Goal: Use online tool/utility

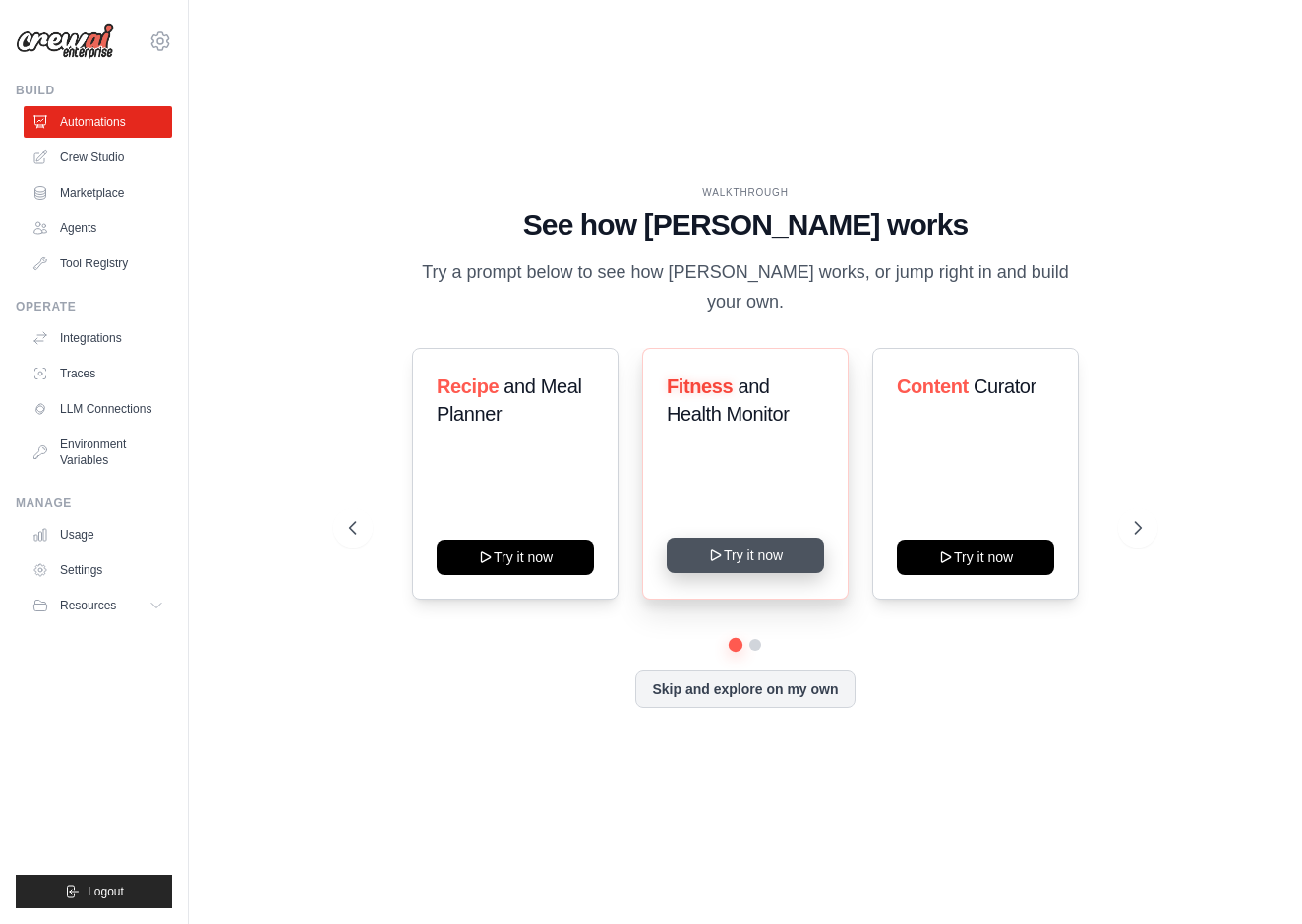
click at [772, 552] on button "Try it now" at bounding box center [746, 556] width 157 height 36
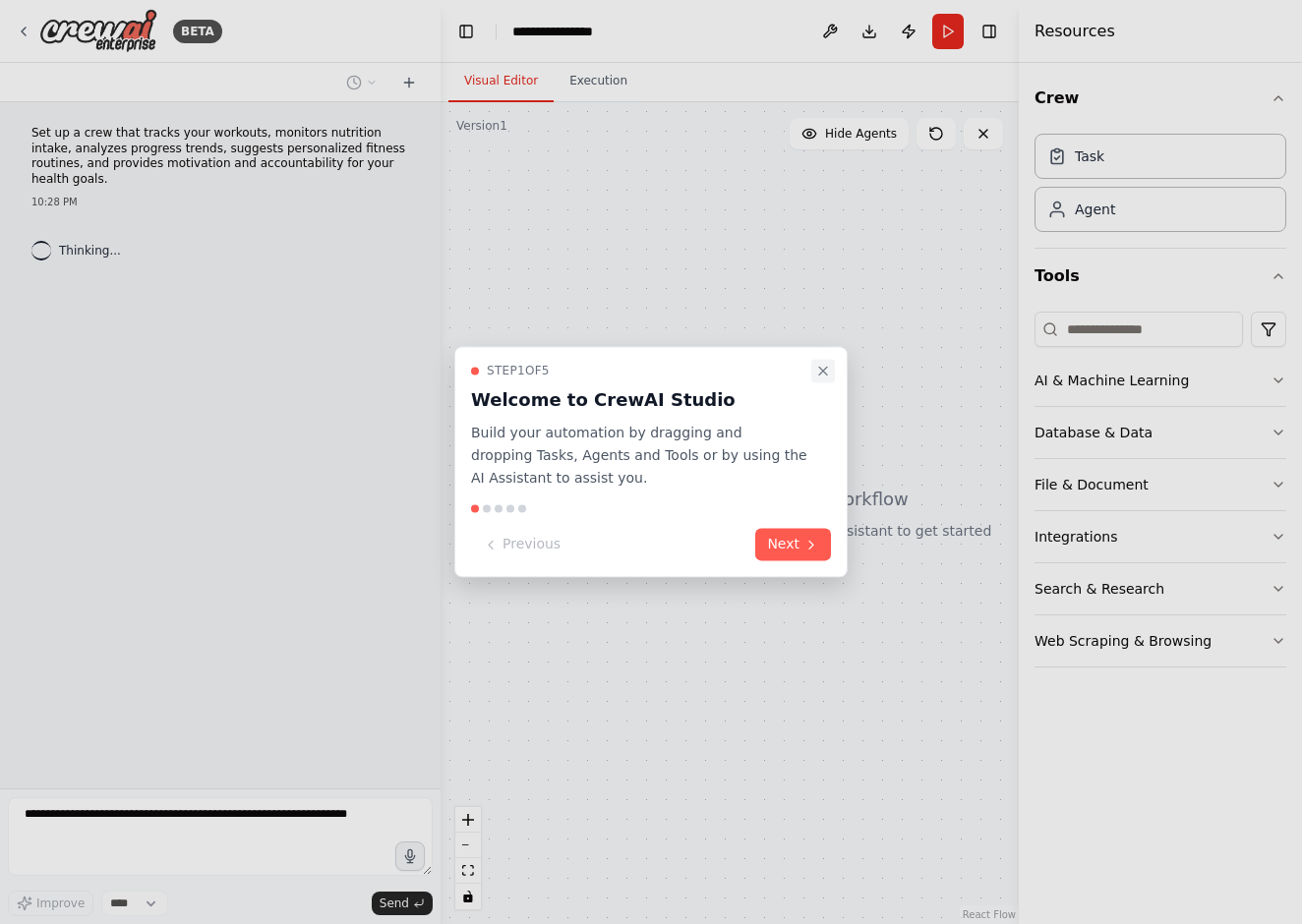
click at [816, 371] on icon "Close walkthrough" at bounding box center [824, 370] width 16 height 16
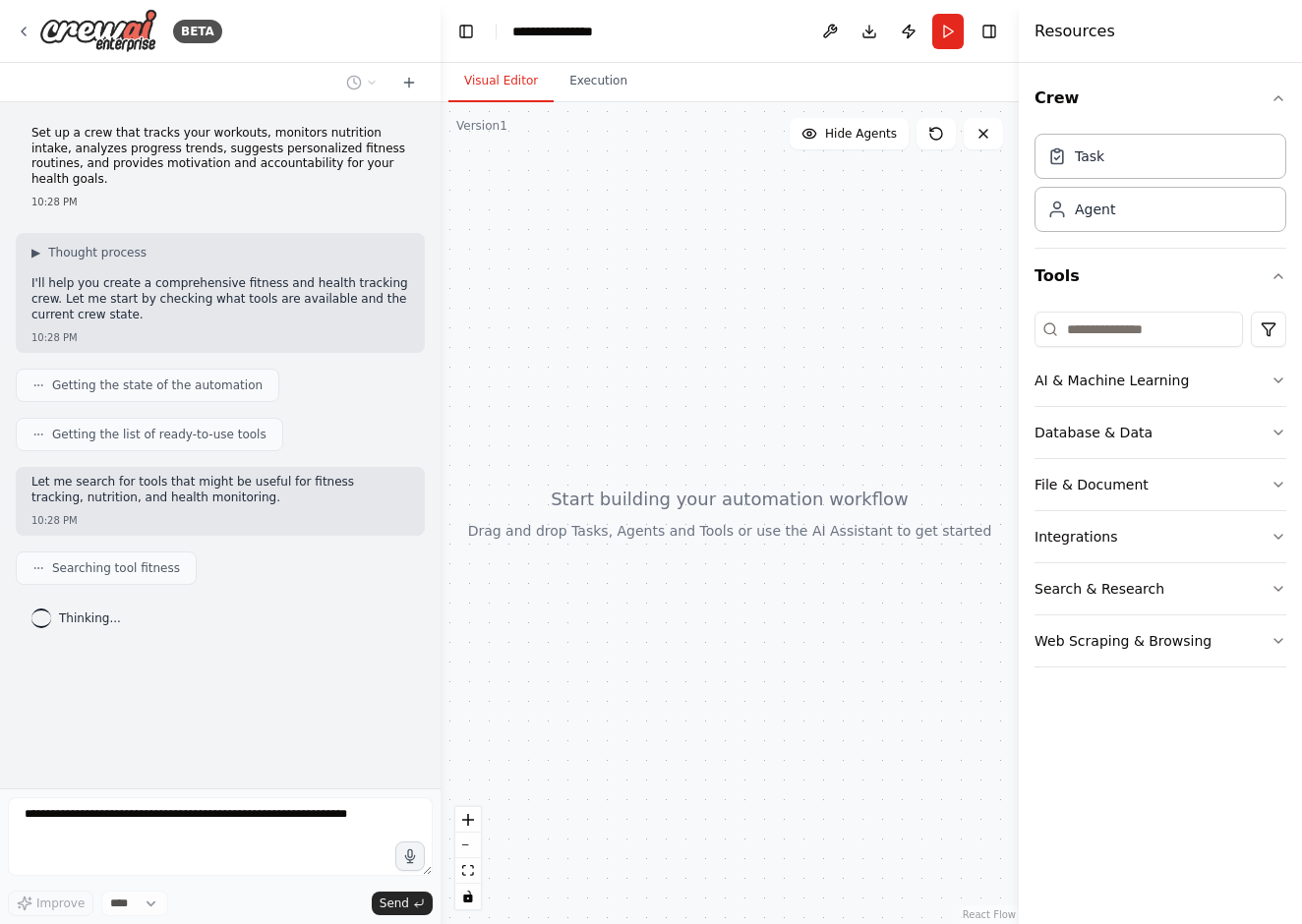
click at [1135, 817] on div "Crew Task Agent Tools AI & Machine Learning Database & Data File & Document Int…" at bounding box center [1161, 493] width 283 height 861
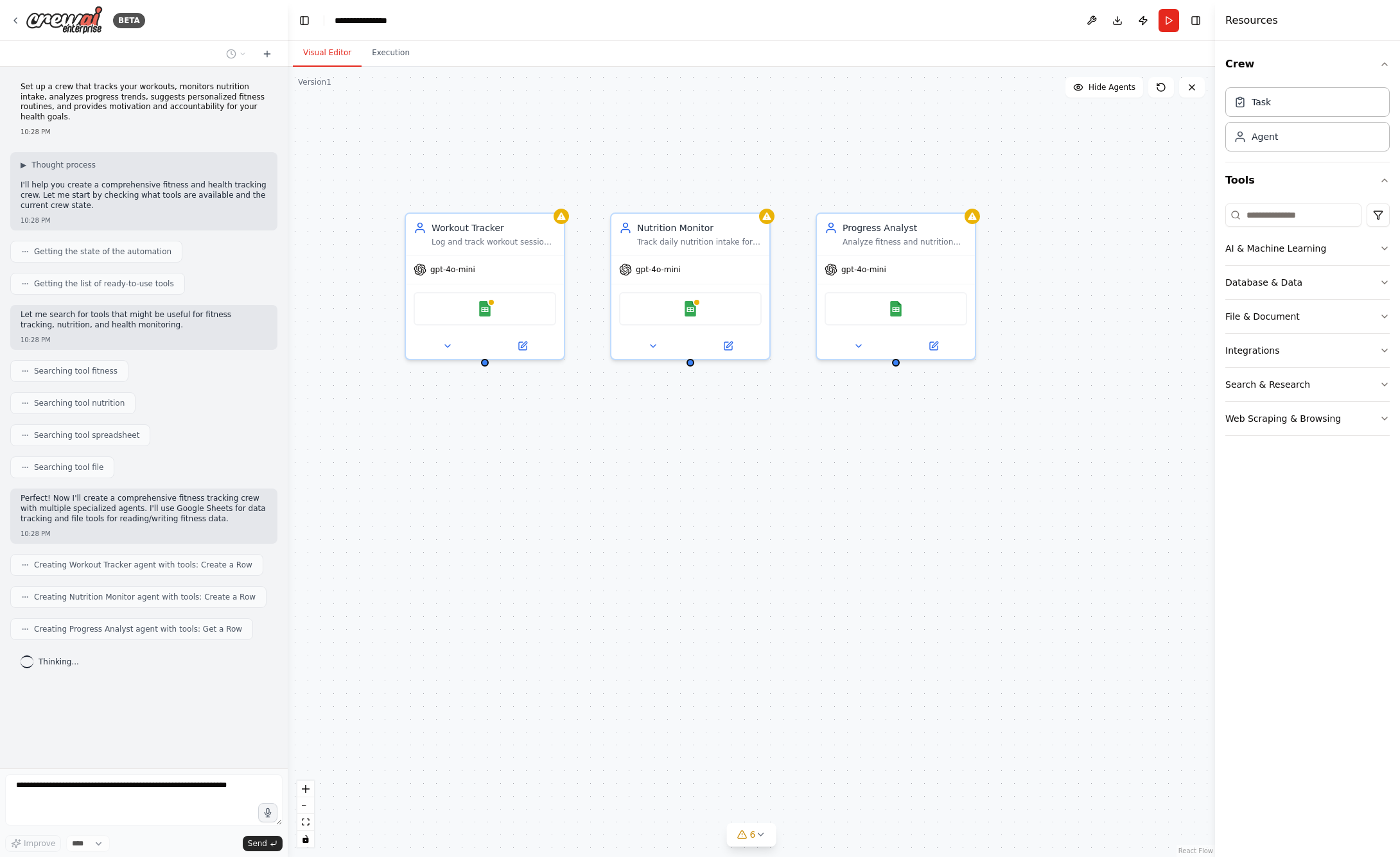
drag, startPoint x: 434, startPoint y: 285, endPoint x: 475, endPoint y: 458, distance: 177.8
click at [475, 458] on div "Workout Tracker Log and track workout sessions including exercises, sets, reps,…" at bounding box center [751, 462] width 927 height 791
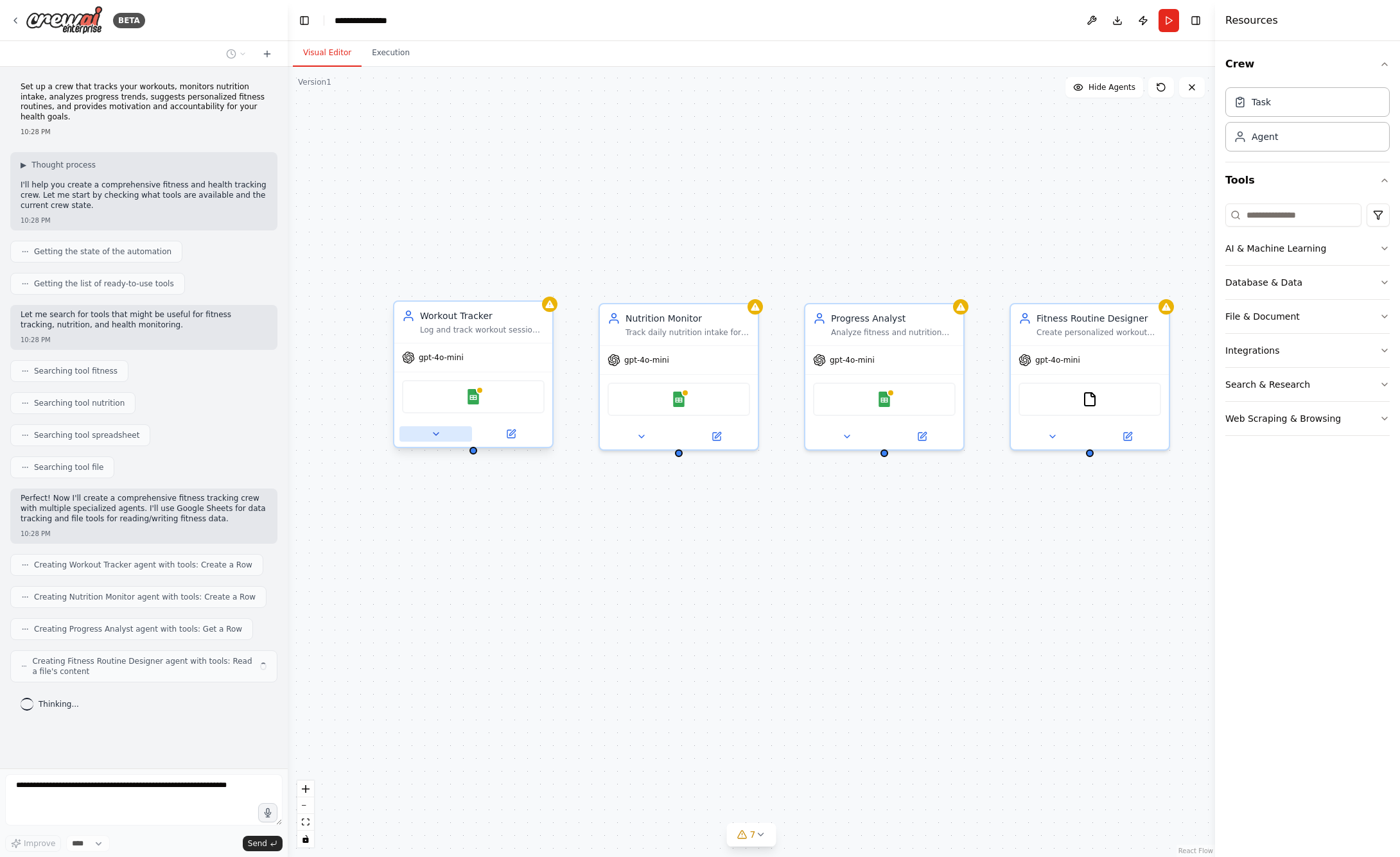
click at [440, 442] on div at bounding box center [473, 434] width 158 height 26
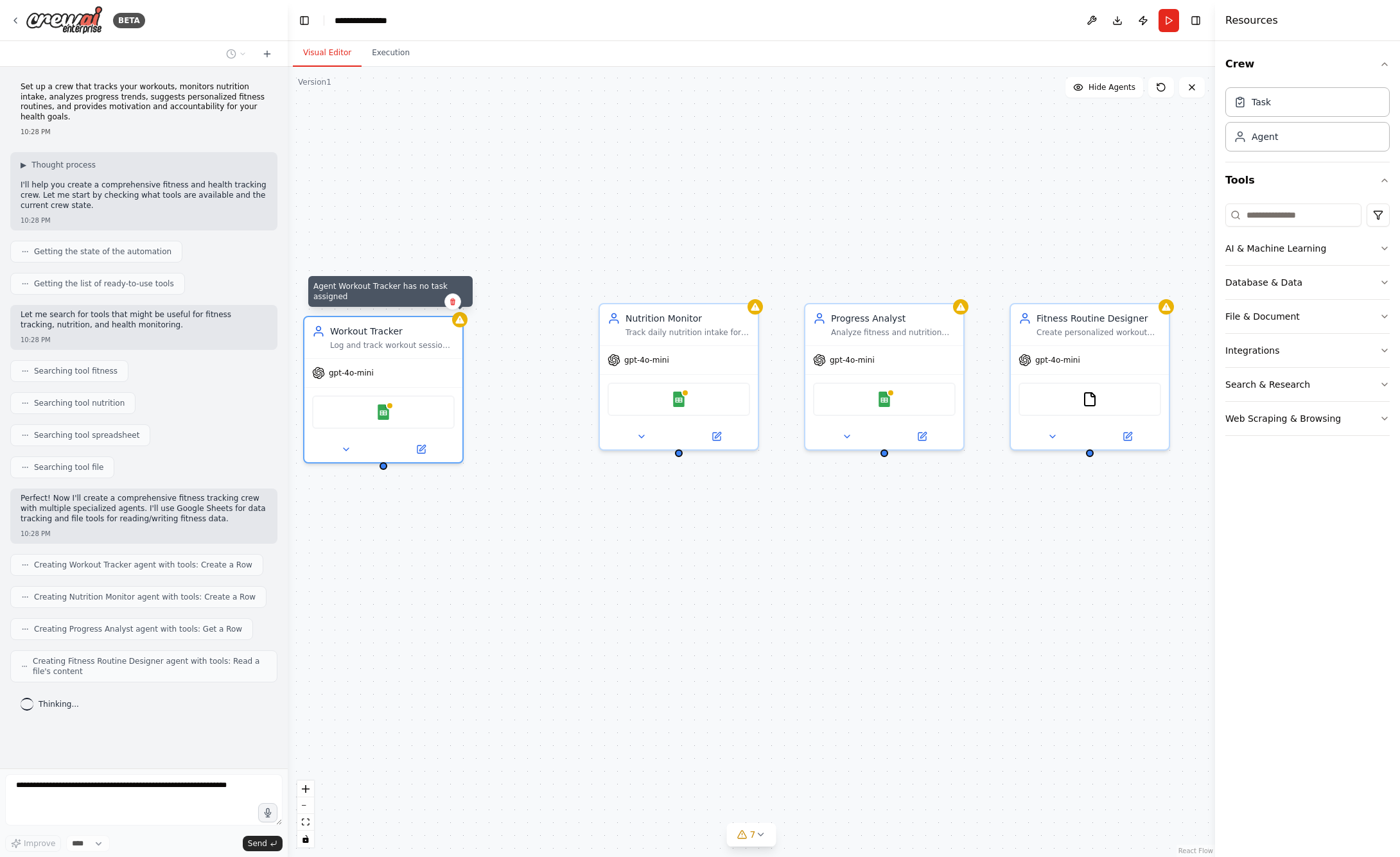
drag, startPoint x: 555, startPoint y: 308, endPoint x: 471, endPoint y: 319, distance: 84.7
click at [471, 319] on div "Agent Workout Tracker has no task assigned Workout Tracker Log and track workou…" at bounding box center [751, 462] width 927 height 791
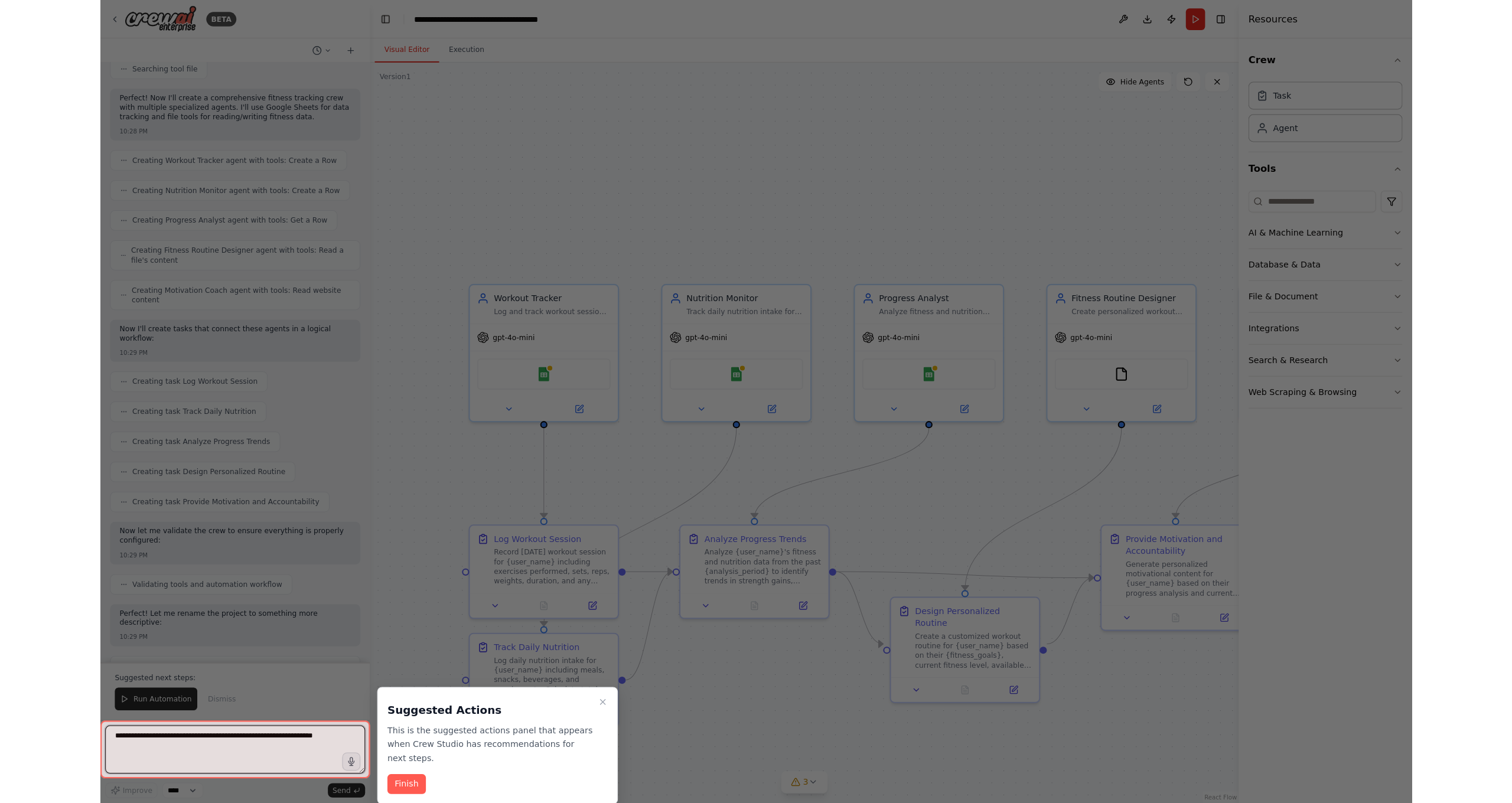
scroll to position [915, 0]
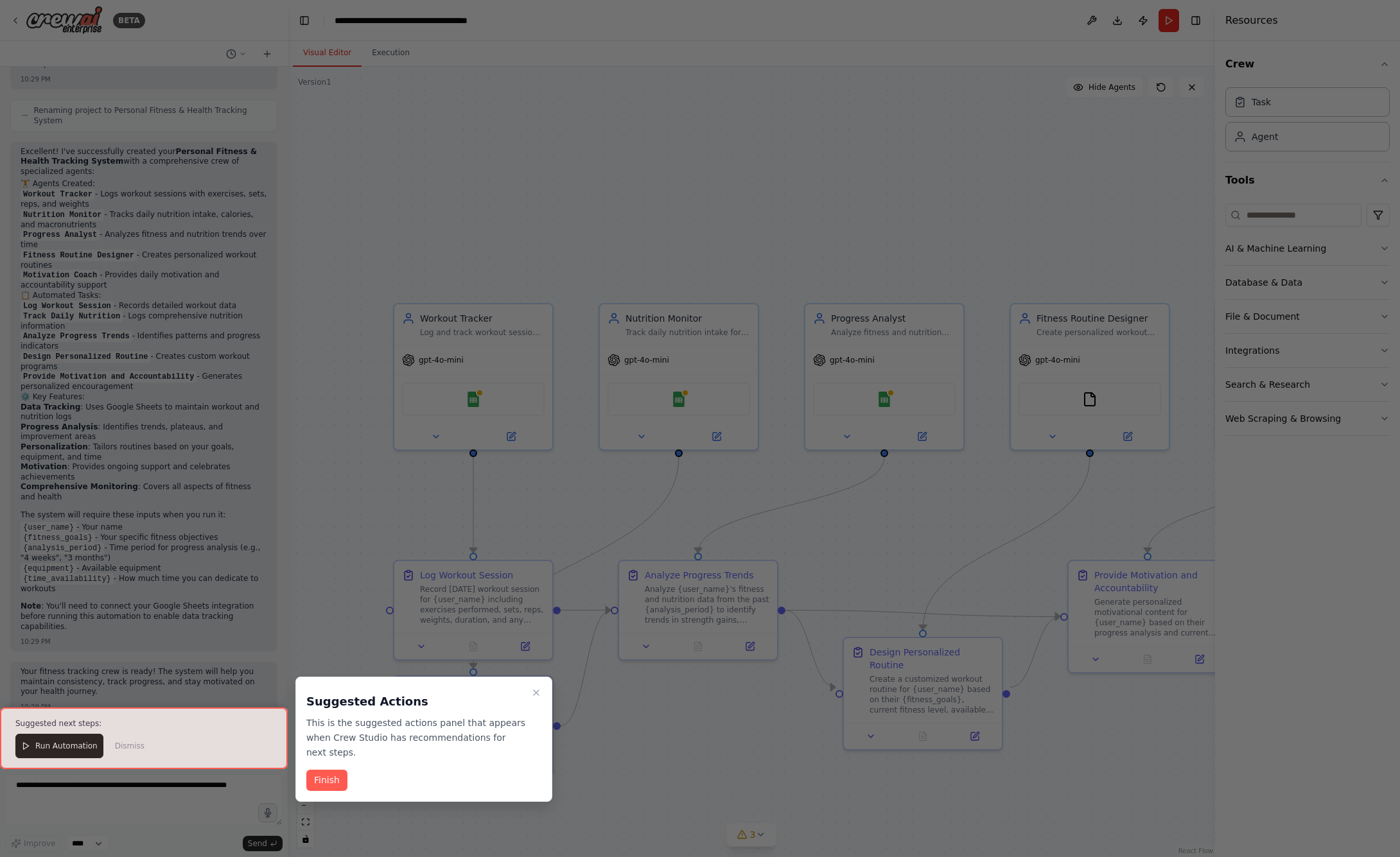
click at [684, 127] on div at bounding box center [700, 429] width 1400 height 857
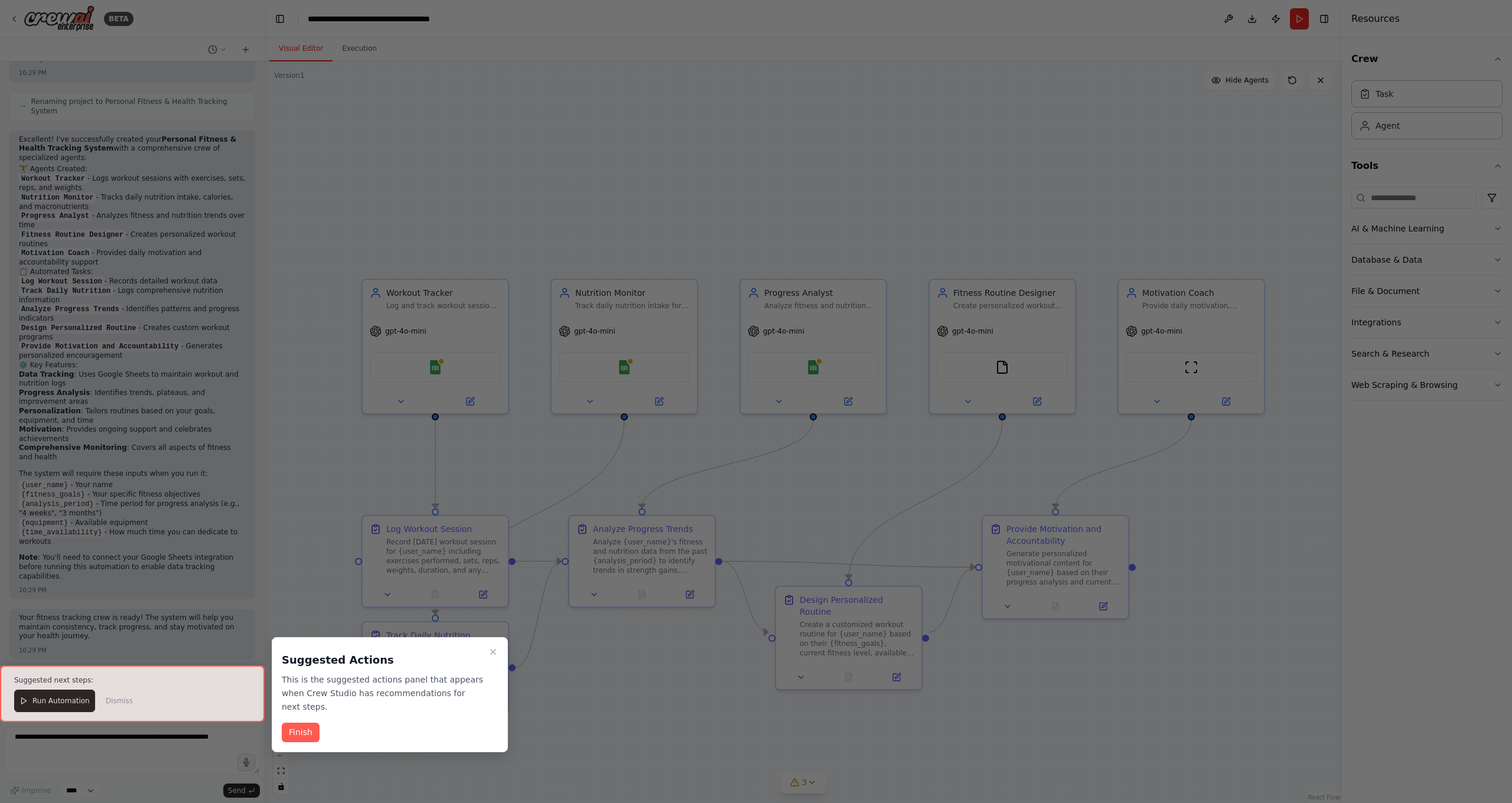
scroll to position [900, 0]
